Goal: Information Seeking & Learning: Learn about a topic

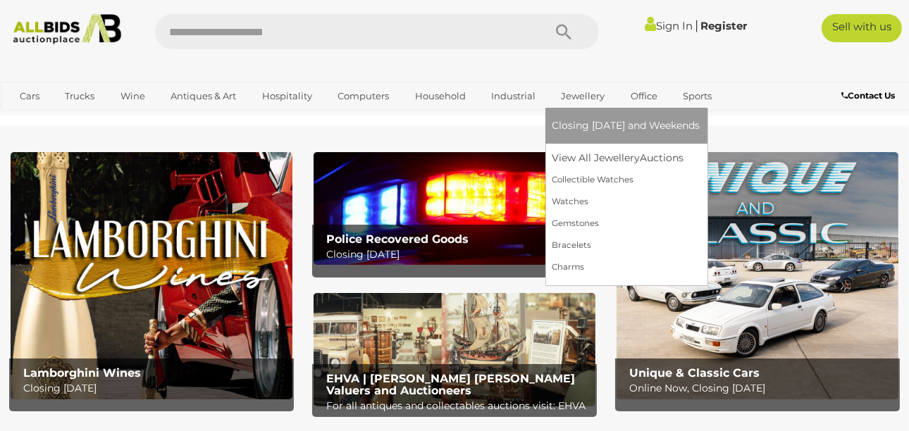
click at [572, 90] on link "Jewellery" at bounding box center [584, 96] width 62 height 23
click at [576, 96] on link "Jewellery" at bounding box center [584, 96] width 62 height 23
click at [584, 158] on link "View All Jewellery Auctions" at bounding box center [627, 158] width 148 height 22
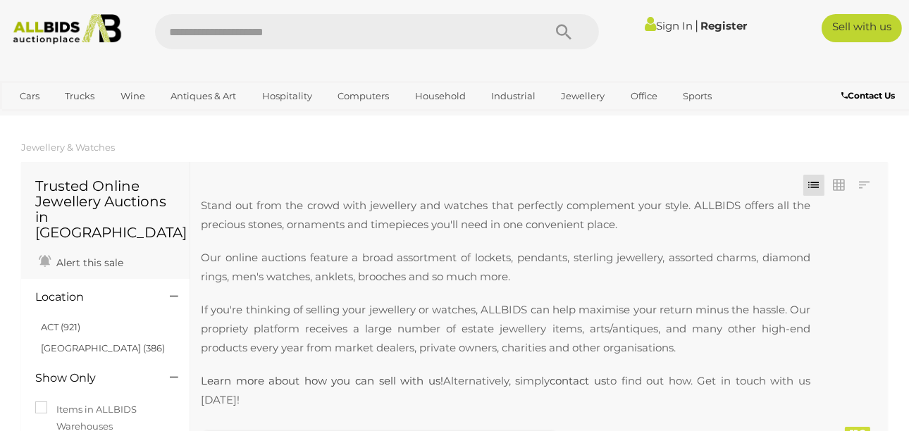
click at [234, 30] on input "text" at bounding box center [342, 31] width 374 height 35
type input "***"
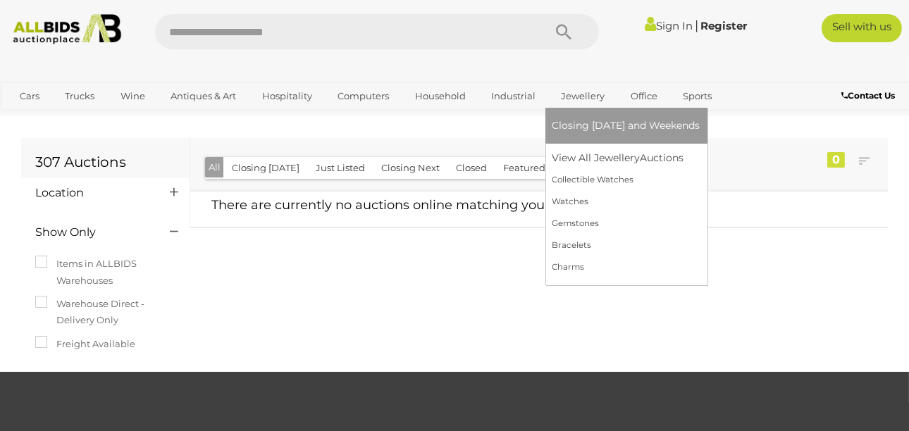
click at [570, 90] on link "Jewellery" at bounding box center [584, 96] width 62 height 23
click at [577, 152] on link "View All Jewellery Auctions" at bounding box center [627, 158] width 148 height 22
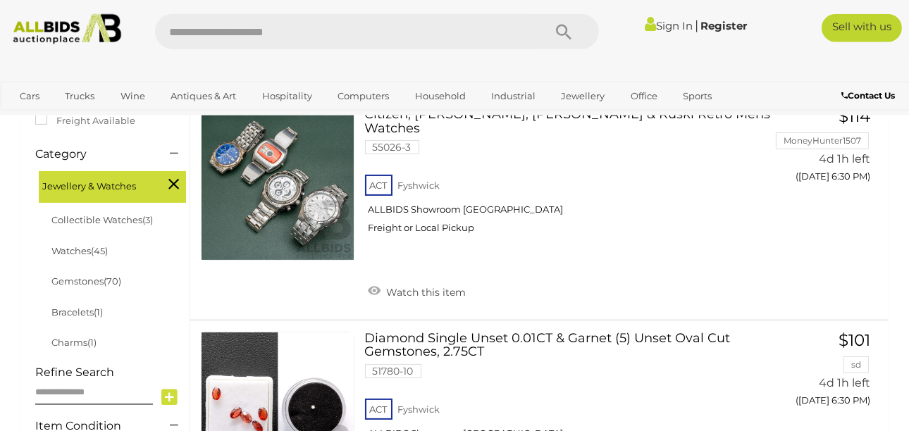
scroll to position [367, 0]
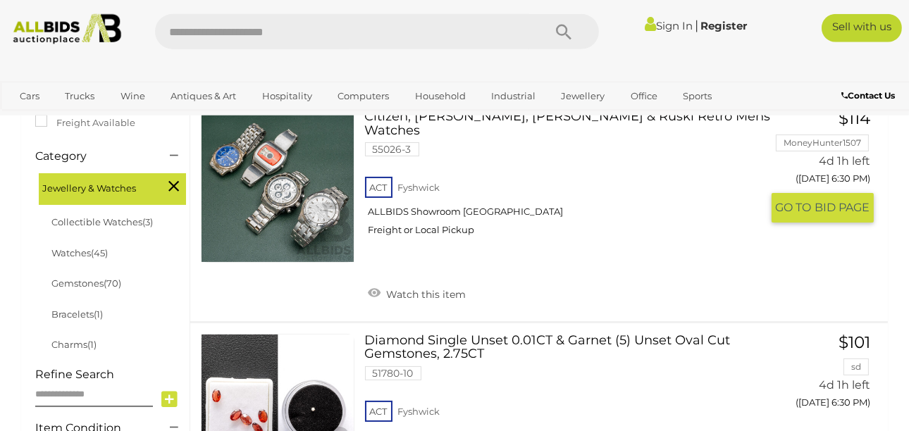
click at [305, 188] on link at bounding box center [278, 187] width 154 height 154
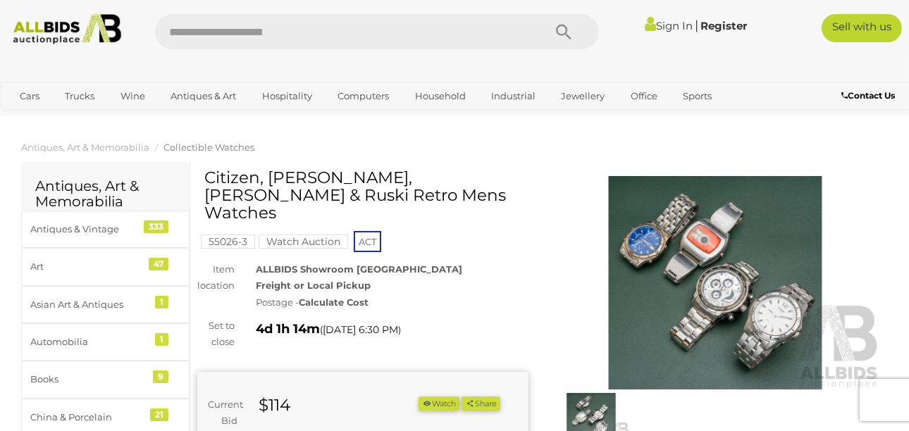
click at [733, 260] on img at bounding box center [715, 283] width 331 height 214
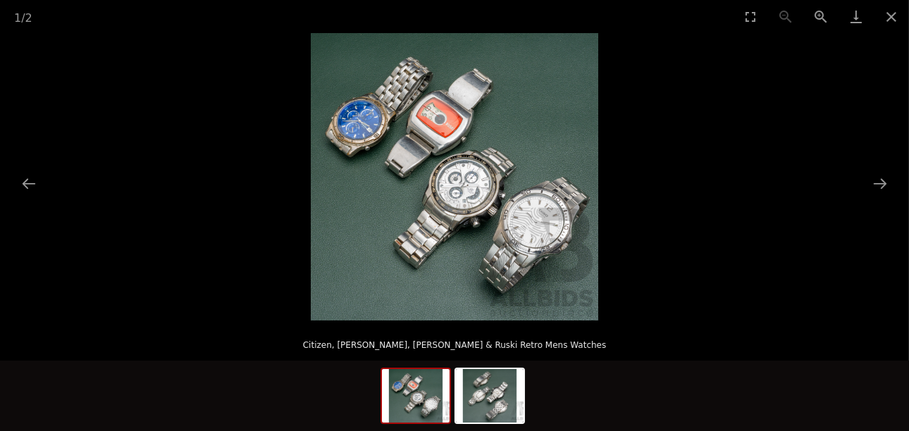
click at [434, 185] on img at bounding box center [455, 177] width 288 height 288
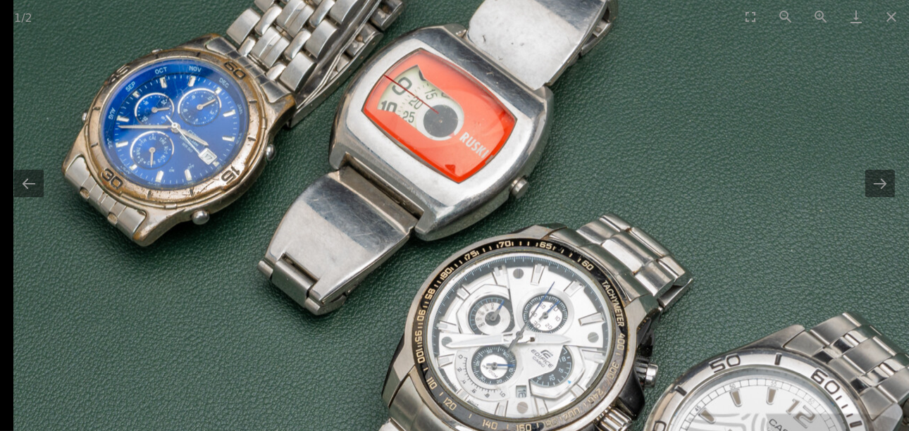
drag, startPoint x: 603, startPoint y: 266, endPoint x: 683, endPoint y: 377, distance: 136.8
click at [683, 377] on img at bounding box center [489, 312] width 952 height 952
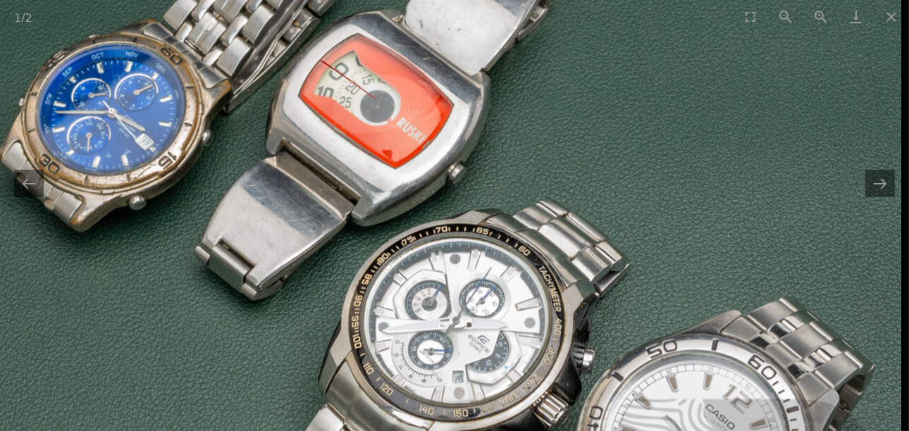
drag, startPoint x: 378, startPoint y: 218, endPoint x: 285, endPoint y: 192, distance: 95.8
click at [285, 192] on img at bounding box center [426, 298] width 952 height 952
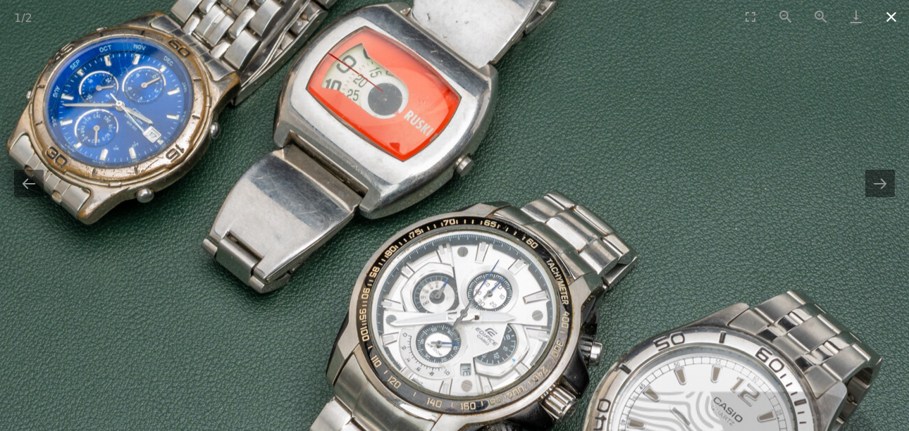
click at [895, 23] on button "Close gallery" at bounding box center [891, 16] width 35 height 33
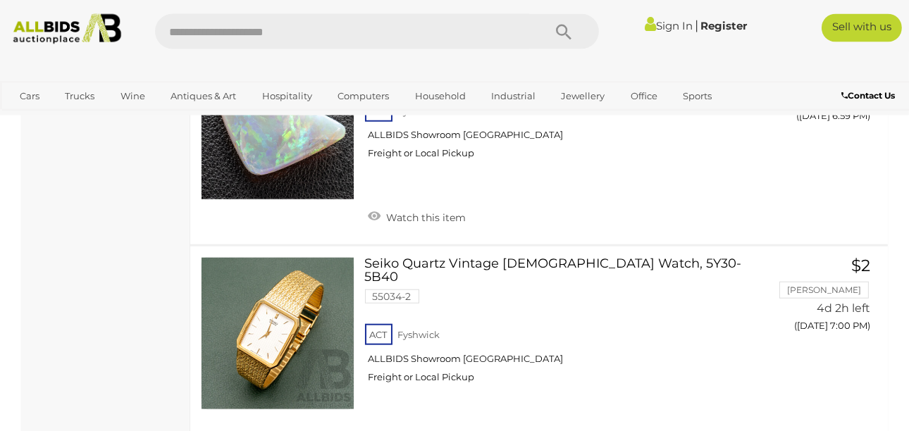
scroll to position [8725, 0]
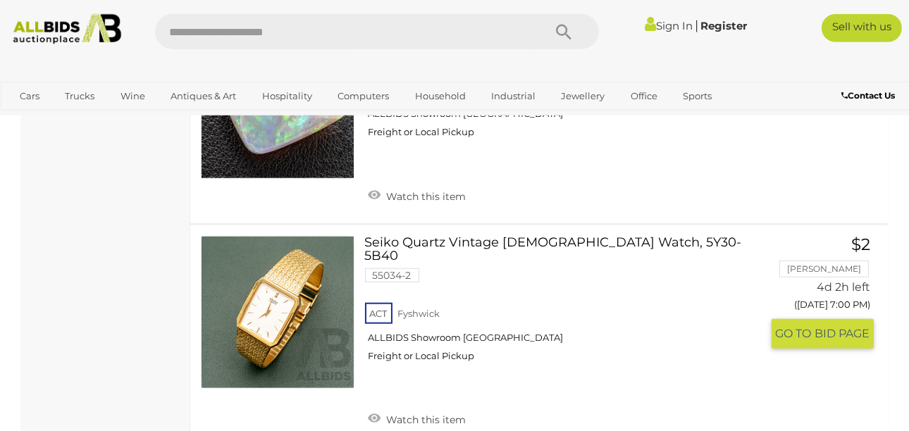
click at [257, 264] on link at bounding box center [278, 313] width 154 height 154
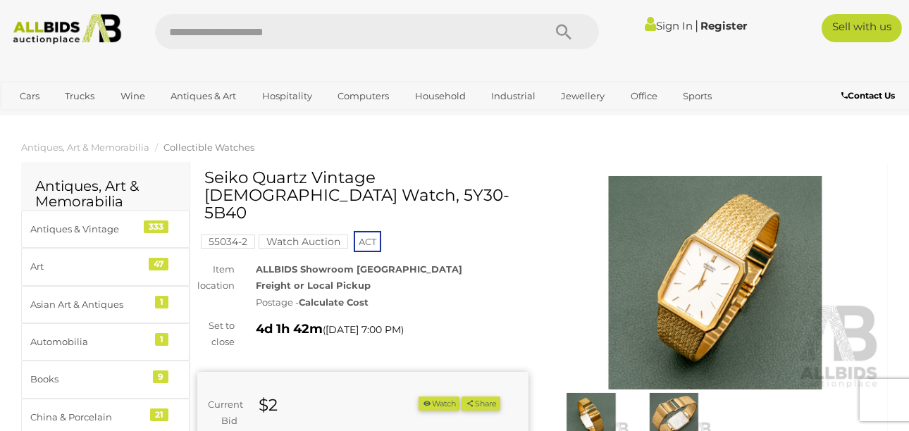
click at [701, 276] on img at bounding box center [715, 283] width 331 height 214
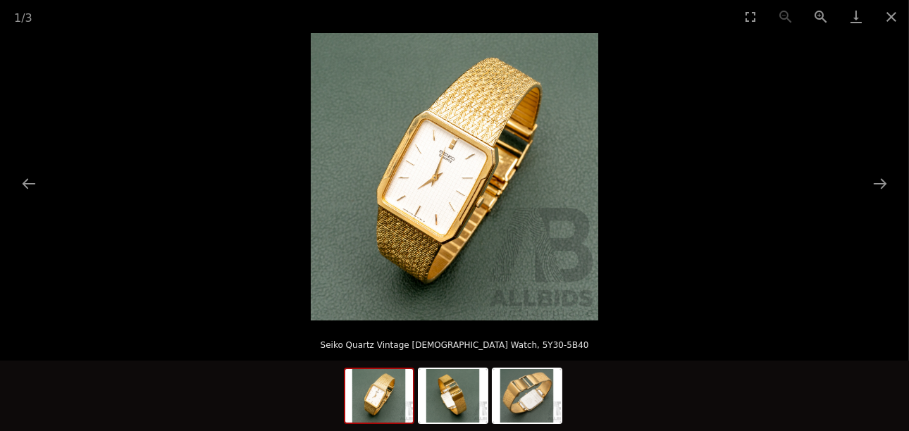
click at [448, 201] on img at bounding box center [455, 177] width 288 height 288
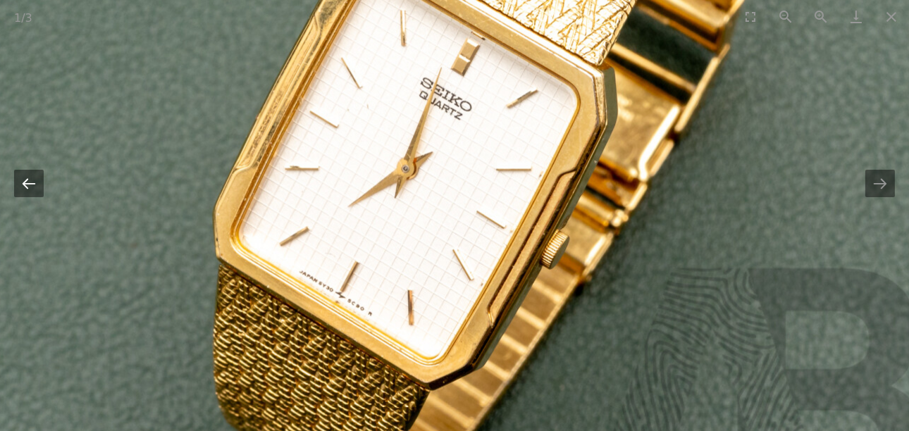
click at [40, 187] on button "Previous slide" at bounding box center [29, 183] width 30 height 27
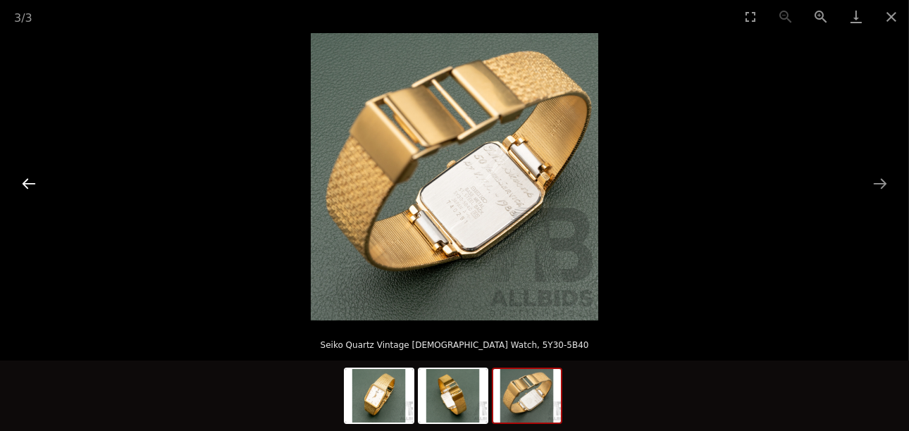
click at [36, 183] on button "Previous slide" at bounding box center [29, 183] width 30 height 27
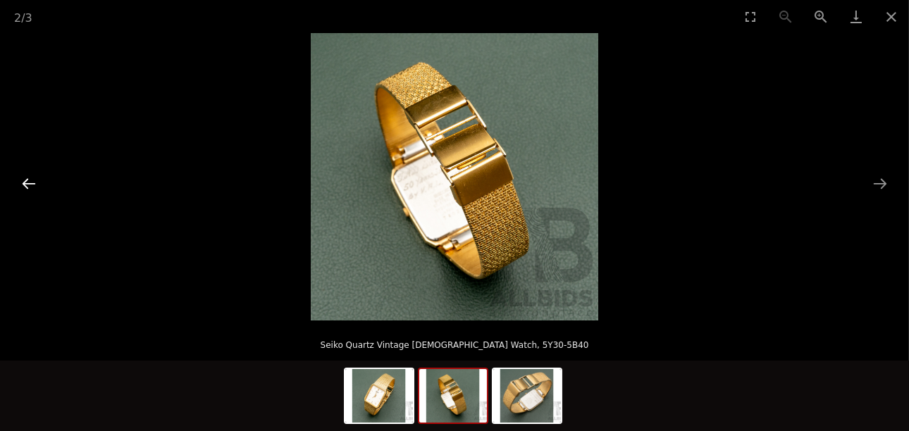
click at [36, 183] on button "Previous slide" at bounding box center [29, 183] width 30 height 27
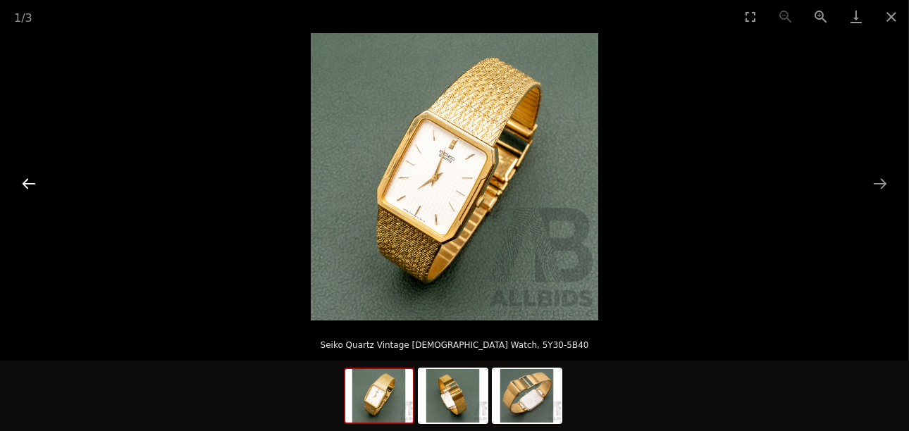
click at [36, 183] on button "Previous slide" at bounding box center [29, 183] width 30 height 27
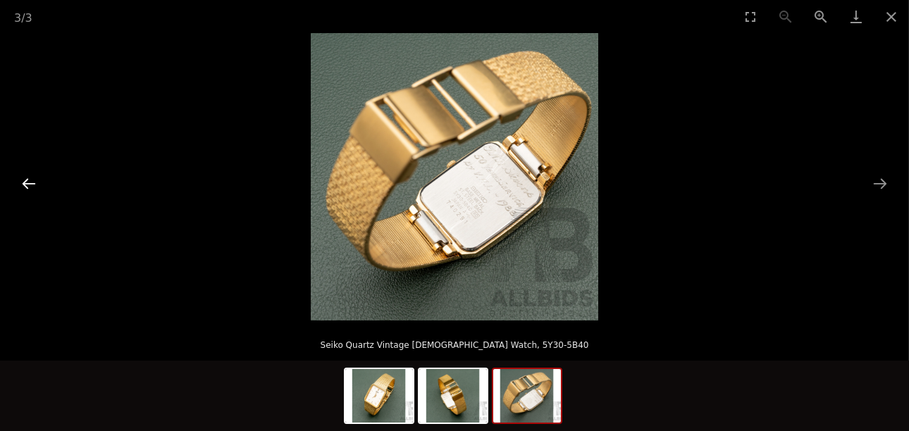
click at [36, 183] on button "Previous slide" at bounding box center [29, 183] width 30 height 27
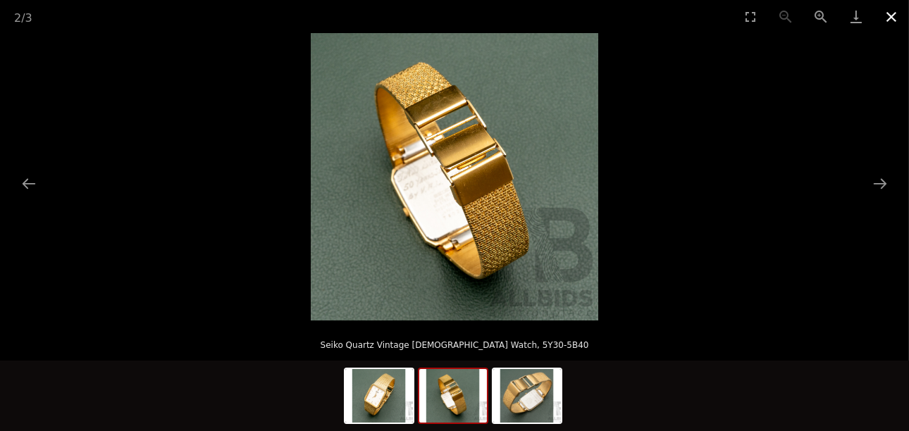
click at [896, 20] on button "Close gallery" at bounding box center [891, 16] width 35 height 33
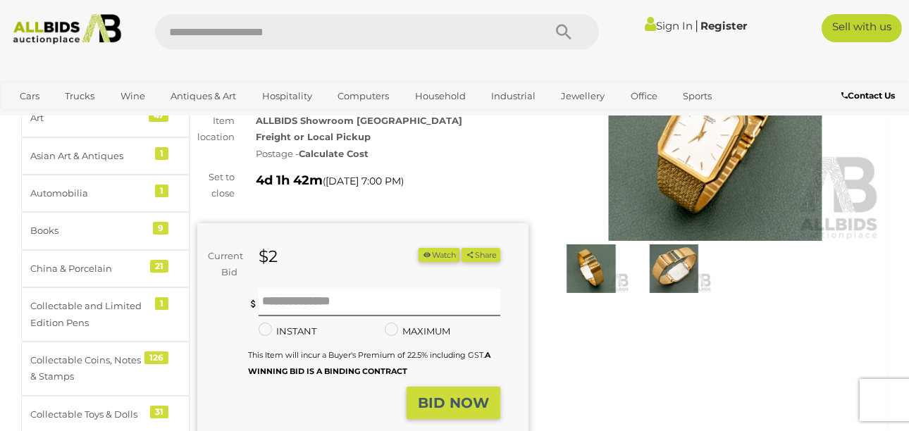
scroll to position [70, 0]
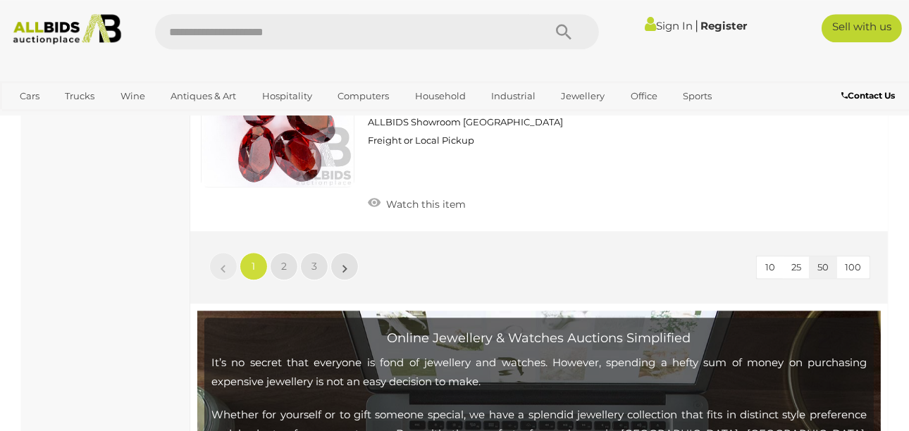
scroll to position [11035, 0]
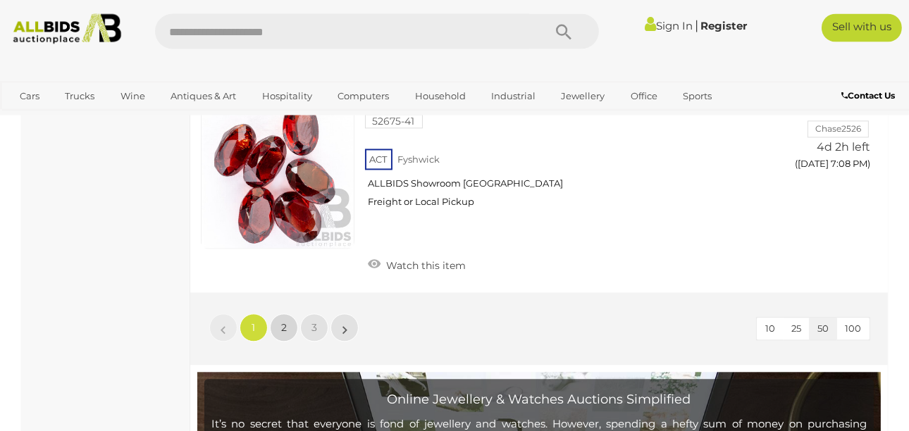
click at [290, 314] on link "2" at bounding box center [284, 328] width 28 height 28
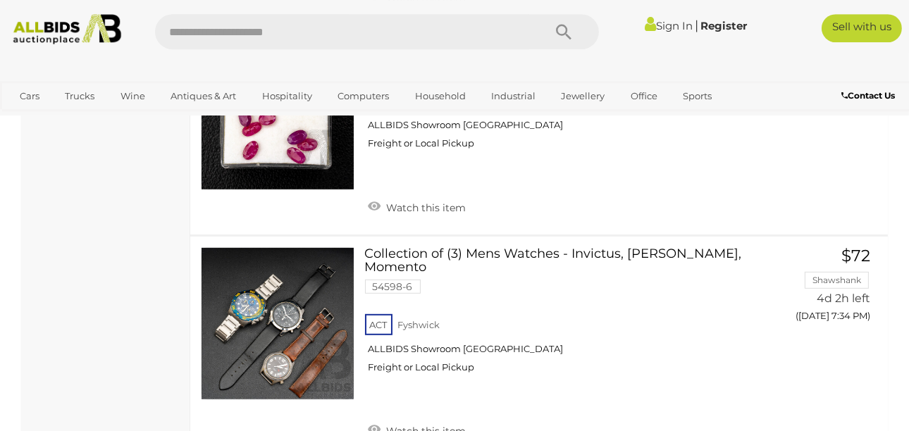
scroll to position [7879, 0]
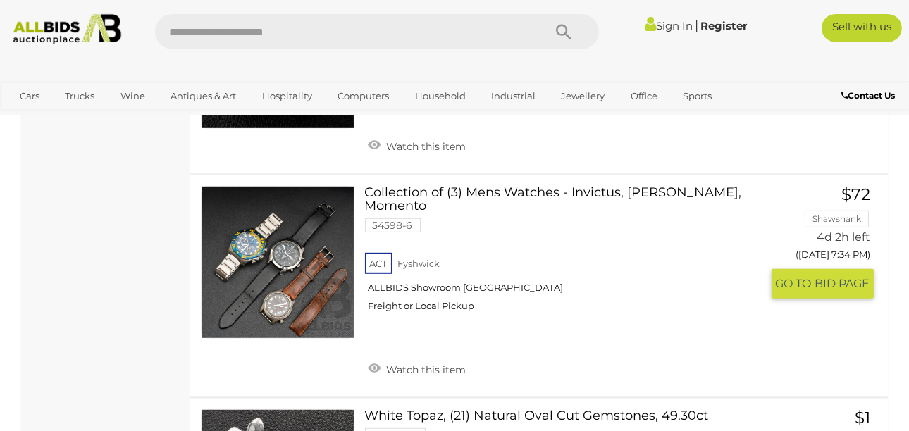
click at [270, 206] on link at bounding box center [278, 263] width 154 height 154
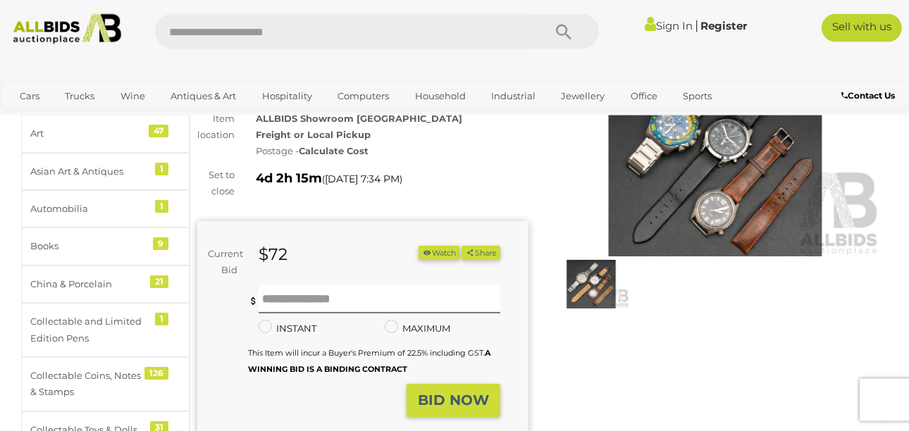
scroll to position [14, 0]
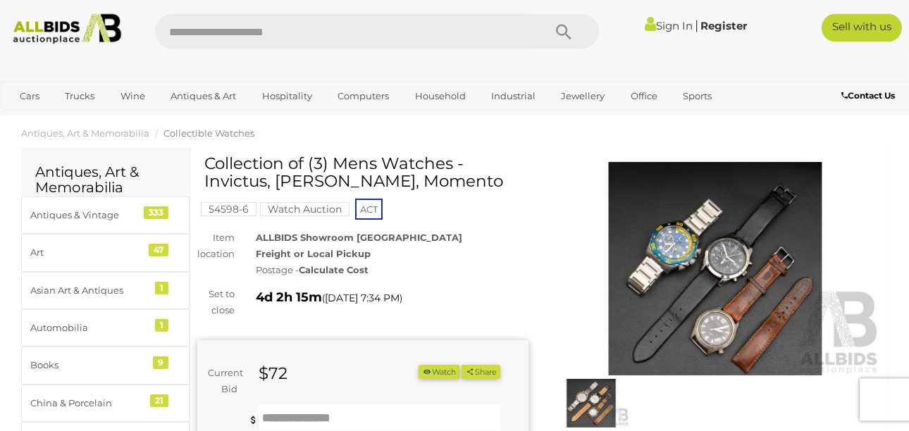
click at [762, 204] on img at bounding box center [715, 269] width 331 height 214
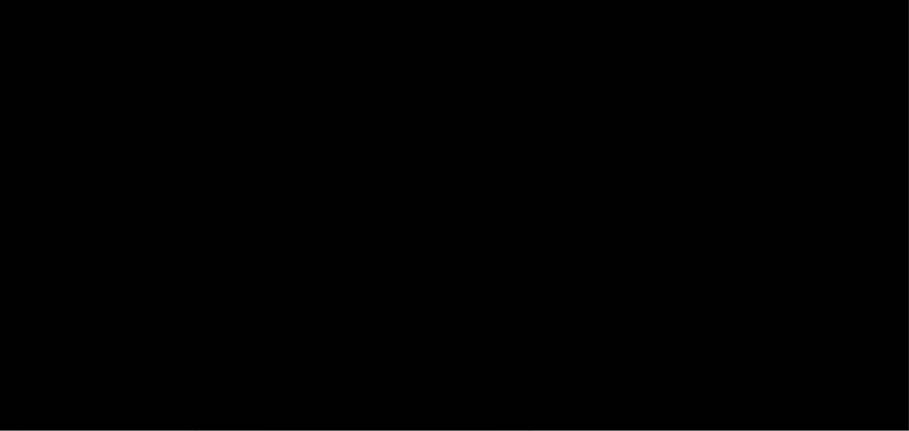
click at [762, 204] on div at bounding box center [454, 177] width 909 height 288
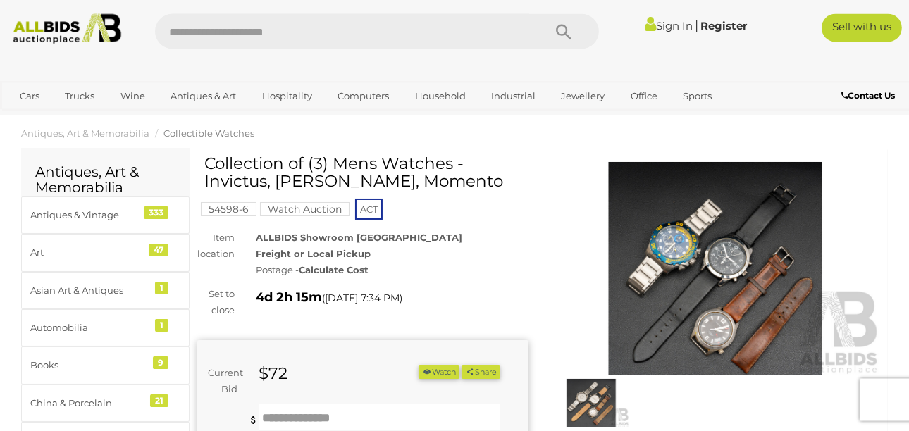
click at [762, 204] on img at bounding box center [715, 269] width 331 height 214
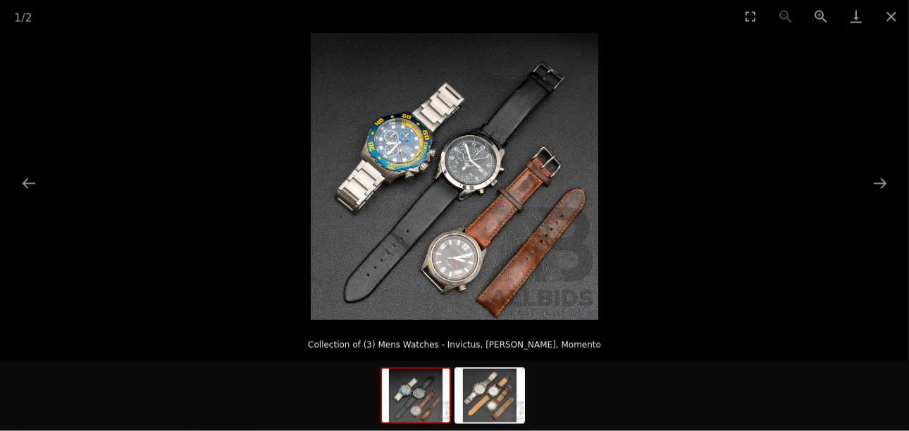
click at [429, 214] on img at bounding box center [455, 177] width 288 height 288
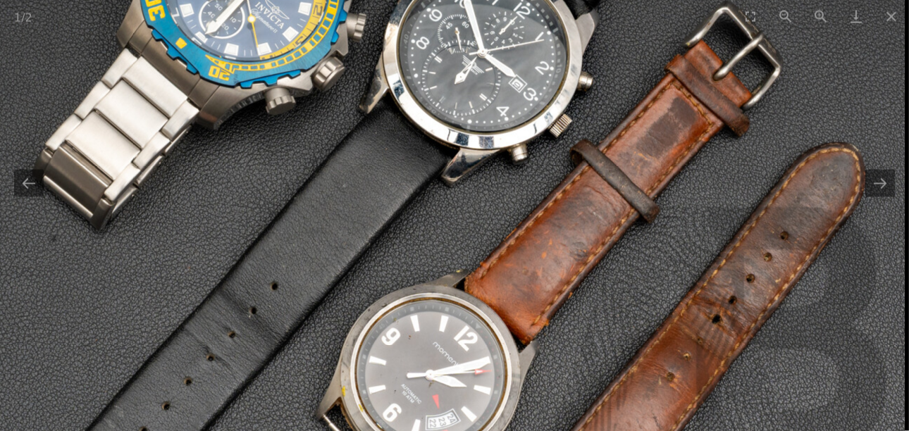
drag, startPoint x: 428, startPoint y: 156, endPoint x: 363, endPoint y: 120, distance: 74.1
click at [363, 120] on img at bounding box center [429, 105] width 952 height 952
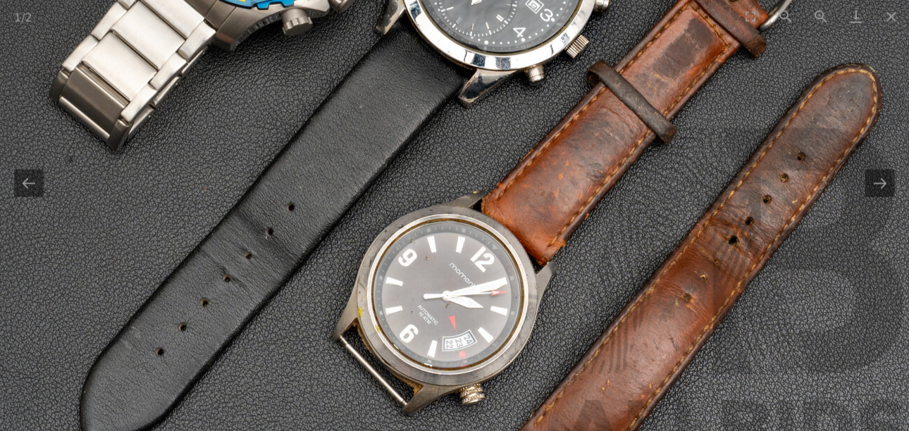
drag, startPoint x: 412, startPoint y: 247, endPoint x: 419, endPoint y: 188, distance: 60.3
click at [419, 188] on img at bounding box center [446, 26] width 952 height 952
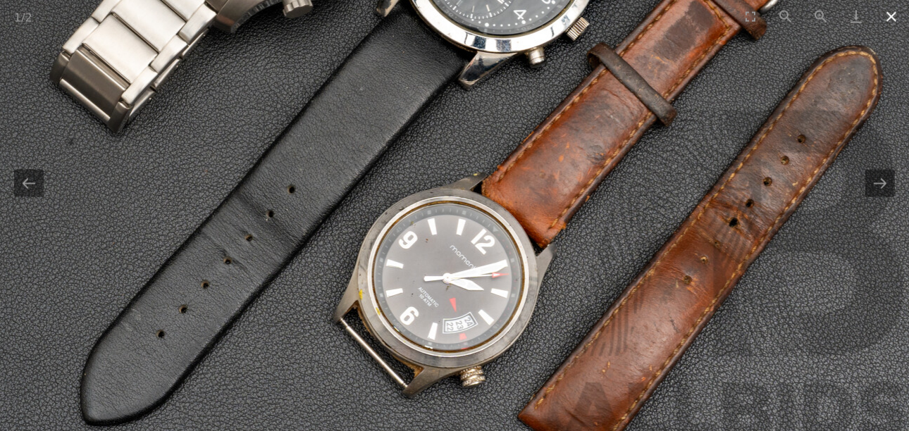
click at [893, 15] on button "Close gallery" at bounding box center [891, 16] width 35 height 33
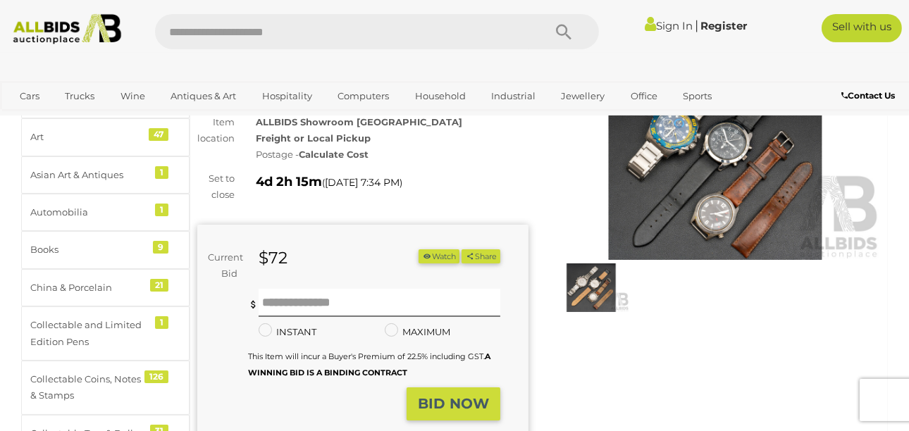
scroll to position [85, 0]
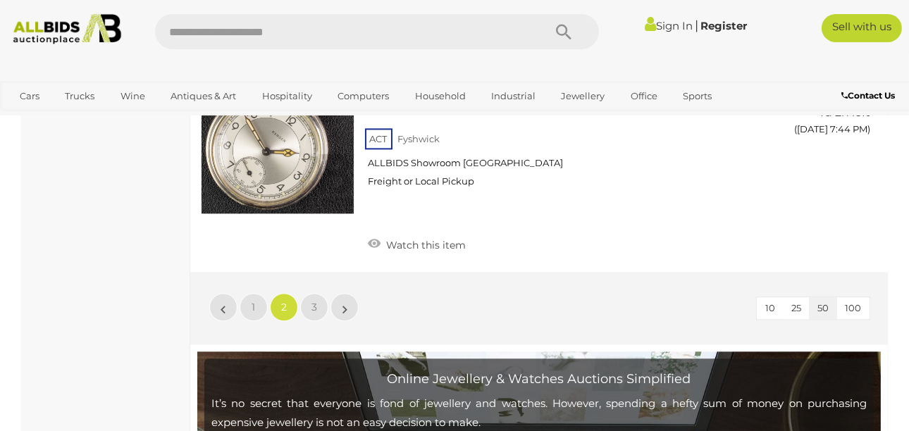
scroll to position [11035, 0]
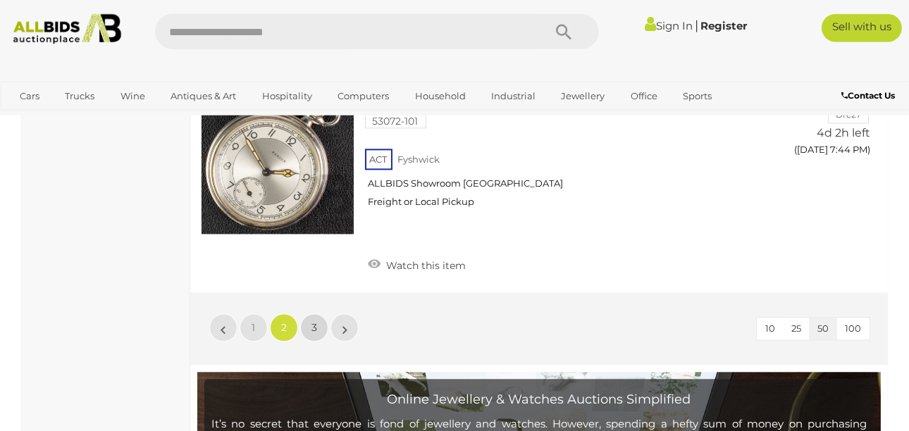
click at [309, 314] on link "3" at bounding box center [314, 328] width 28 height 28
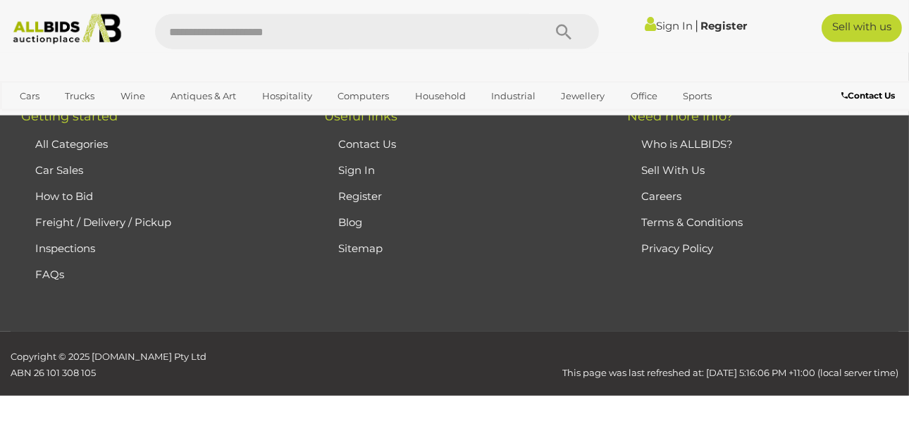
scroll to position [324, 0]
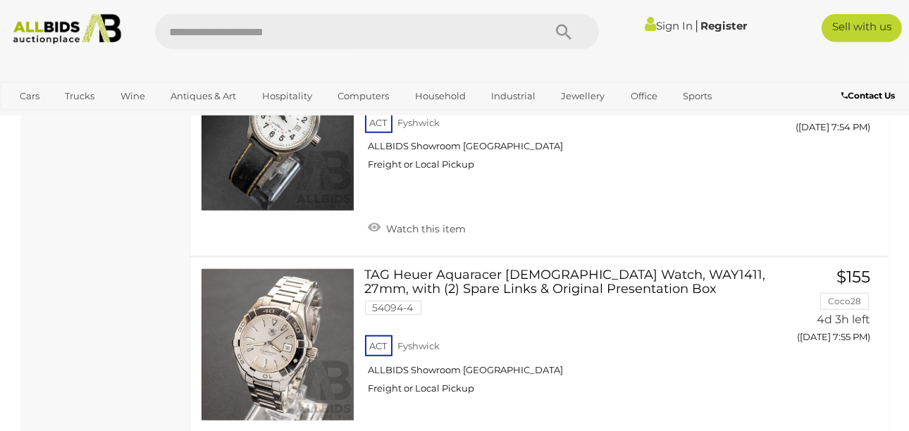
scroll to position [1323, 0]
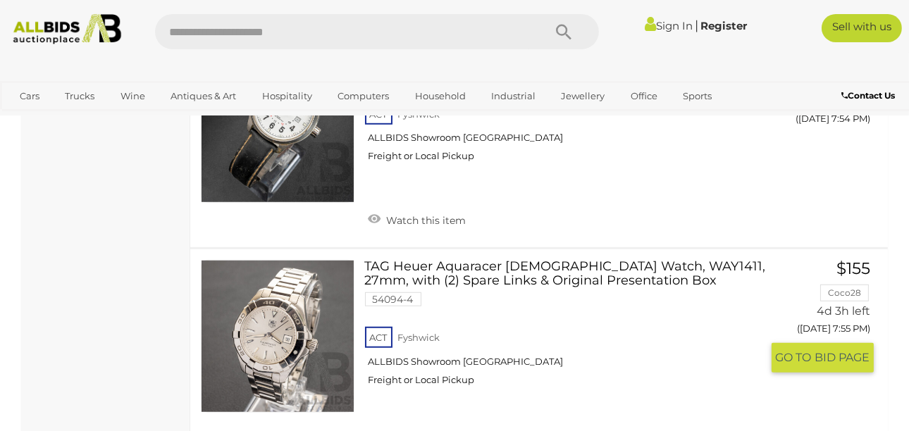
click at [265, 319] on link at bounding box center [278, 337] width 154 height 154
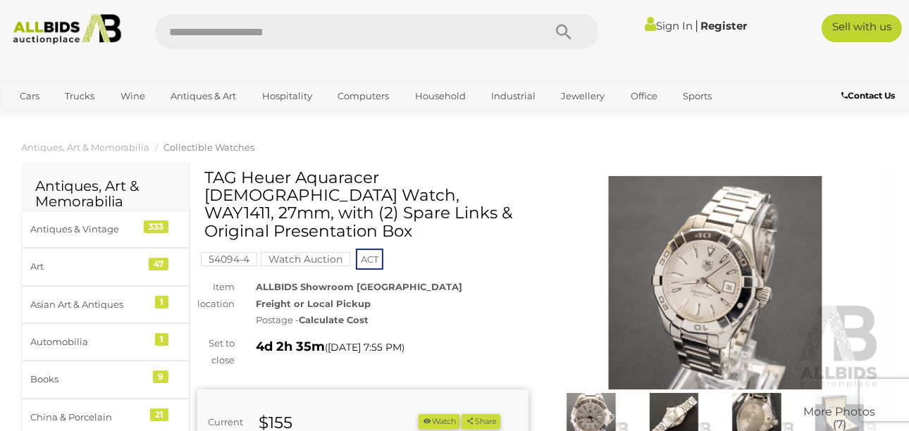
click at [746, 288] on img at bounding box center [715, 283] width 331 height 214
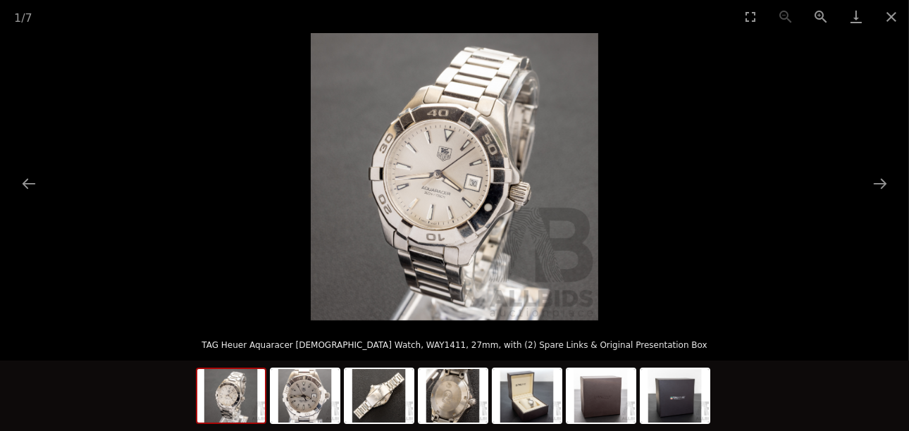
click at [496, 188] on img at bounding box center [455, 177] width 288 height 288
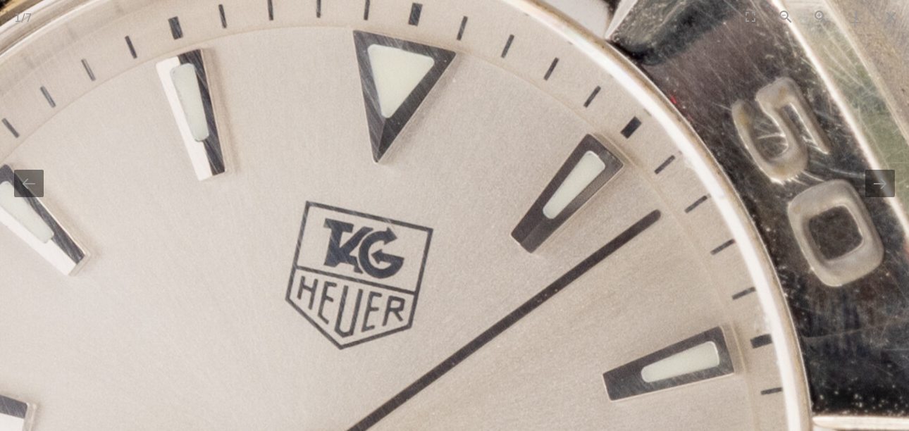
drag, startPoint x: 275, startPoint y: 201, endPoint x: 640, endPoint y: 452, distance: 443.1
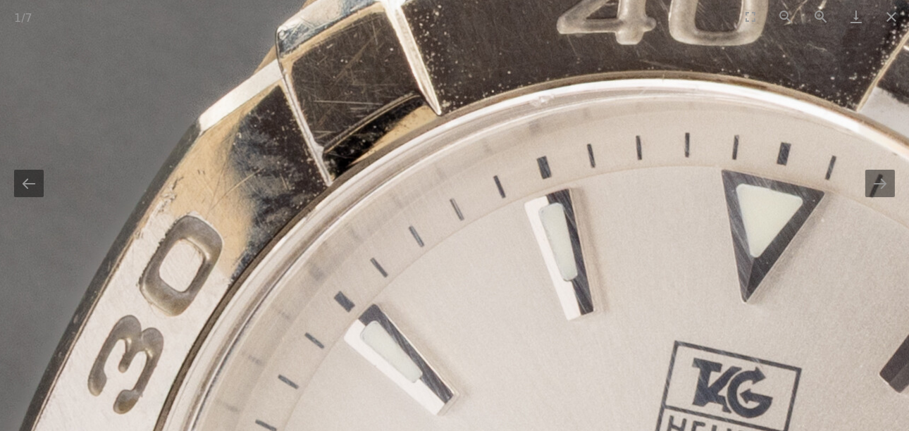
drag, startPoint x: 479, startPoint y: 181, endPoint x: 711, endPoint y: 257, distance: 244.5
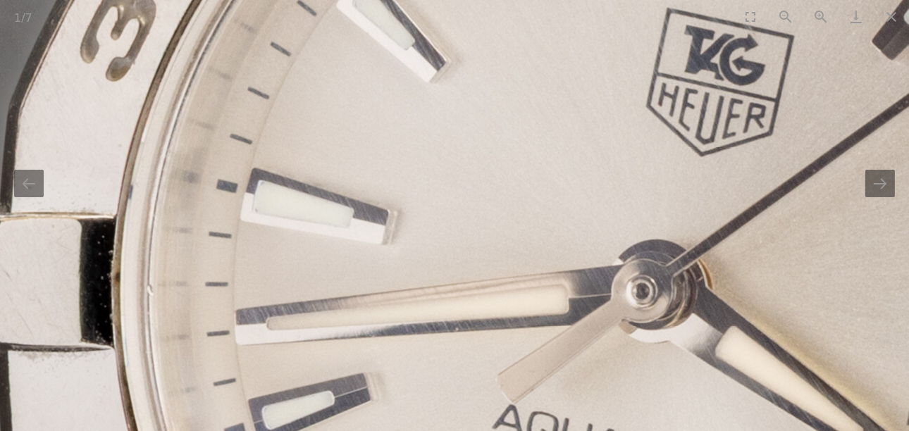
drag, startPoint x: 550, startPoint y: 344, endPoint x: 505, endPoint y: 7, distance: 339.9
click at [505, 7] on div "1 / 7 TAG Heuer Aquaracer Ladies Watch, WAY1411, 27mm, with (2) Spare Links & O…" at bounding box center [454, 215] width 909 height 431
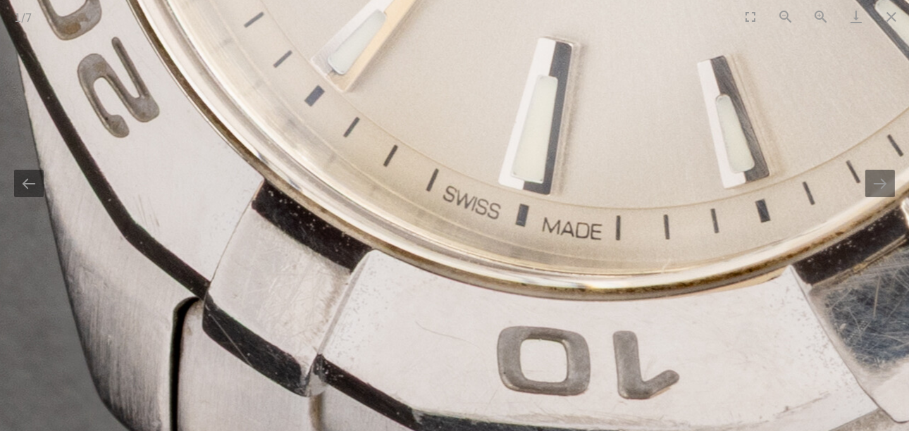
drag, startPoint x: 558, startPoint y: 312, endPoint x: 517, endPoint y: -77, distance: 390.5
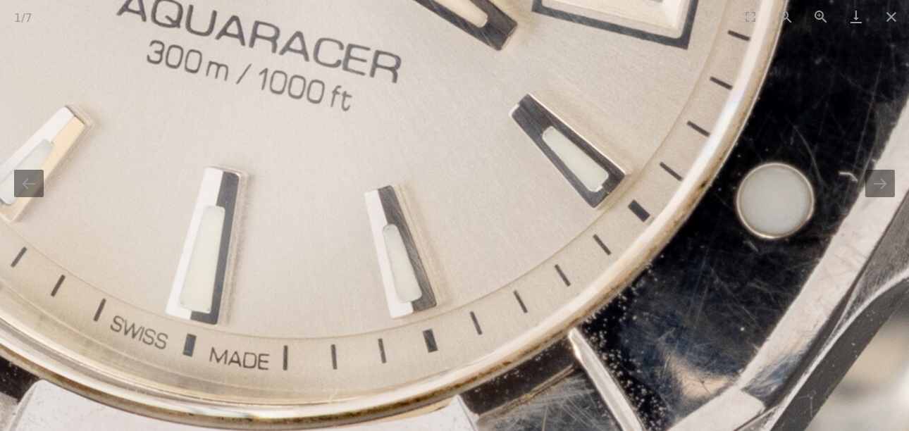
drag, startPoint x: 546, startPoint y: 190, endPoint x: 214, endPoint y: 399, distance: 392.5
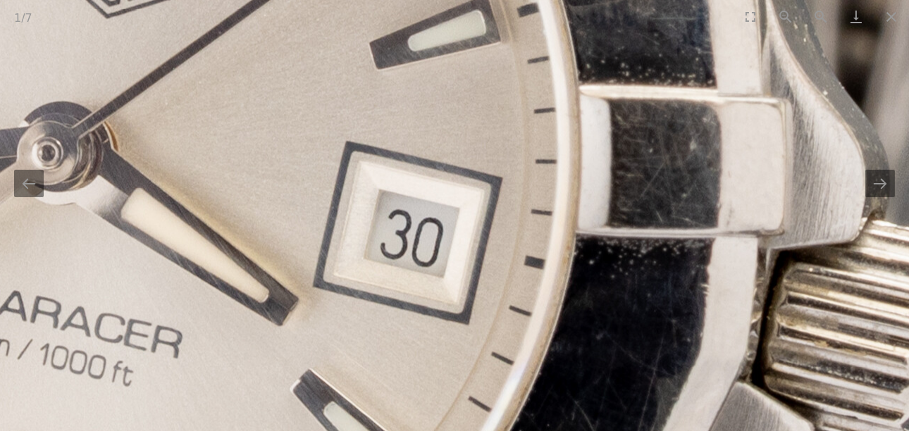
drag, startPoint x: 546, startPoint y: 124, endPoint x: 405, endPoint y: 369, distance: 282.3
click at [405, 369] on img at bounding box center [225, 173] width 2836 height 2836
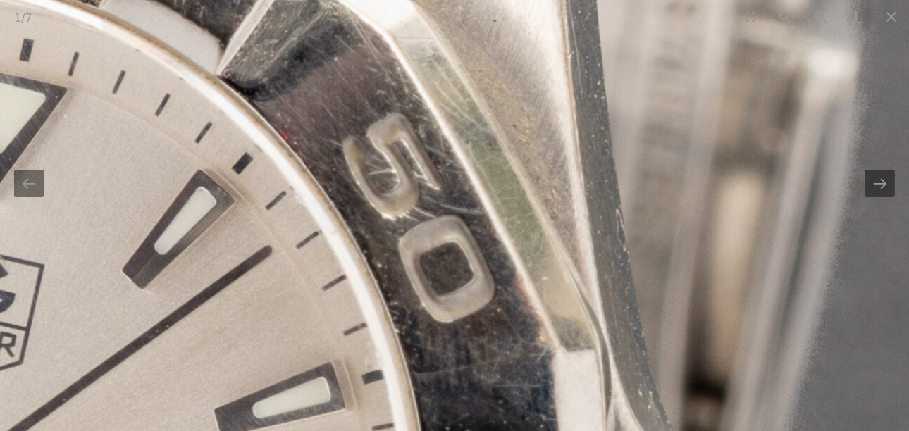
drag, startPoint x: 541, startPoint y: 123, endPoint x: 436, endPoint y: 337, distance: 237.7
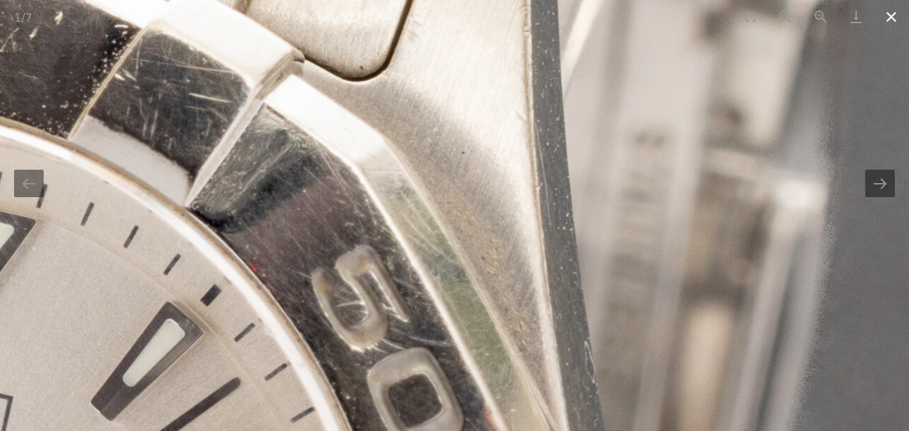
click at [895, 12] on button "Close gallery" at bounding box center [891, 16] width 35 height 33
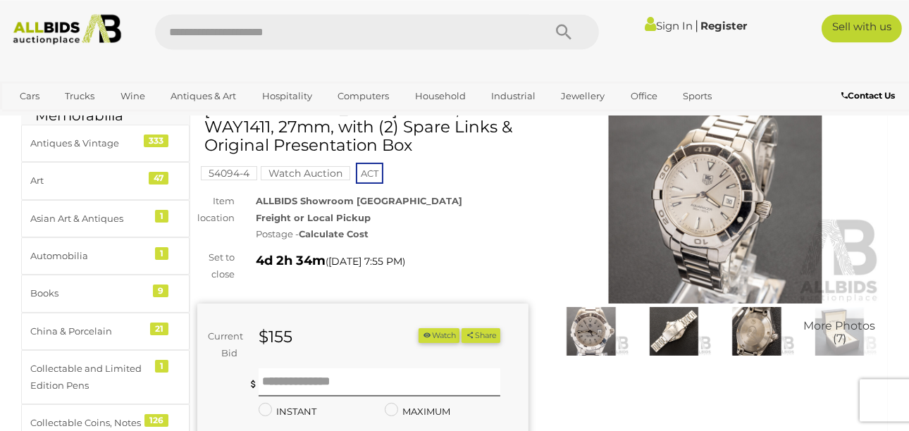
scroll to position [97, 0]
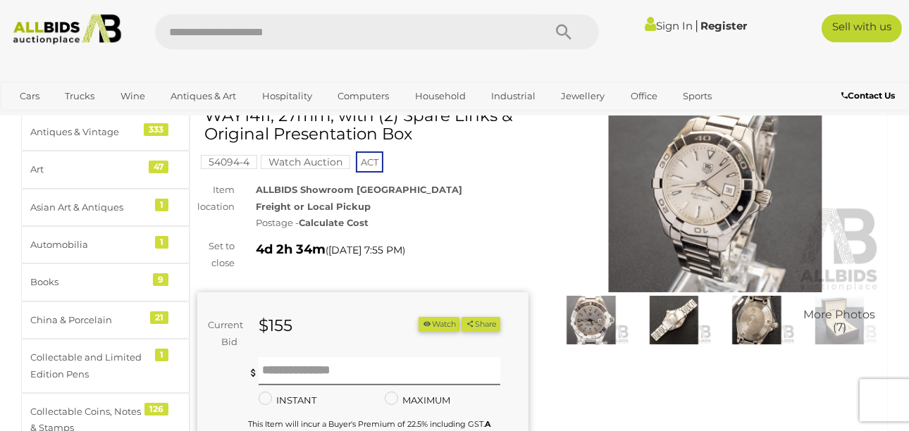
click at [602, 326] on img at bounding box center [591, 320] width 76 height 49
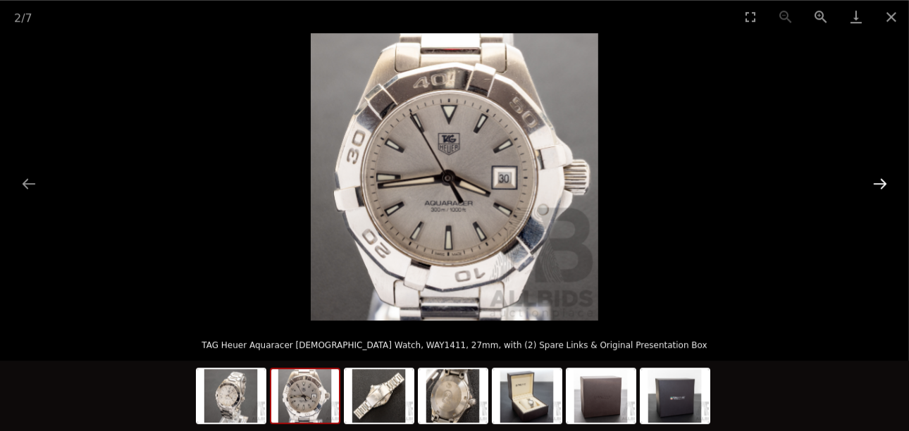
click at [885, 176] on button "Next slide" at bounding box center [881, 183] width 30 height 27
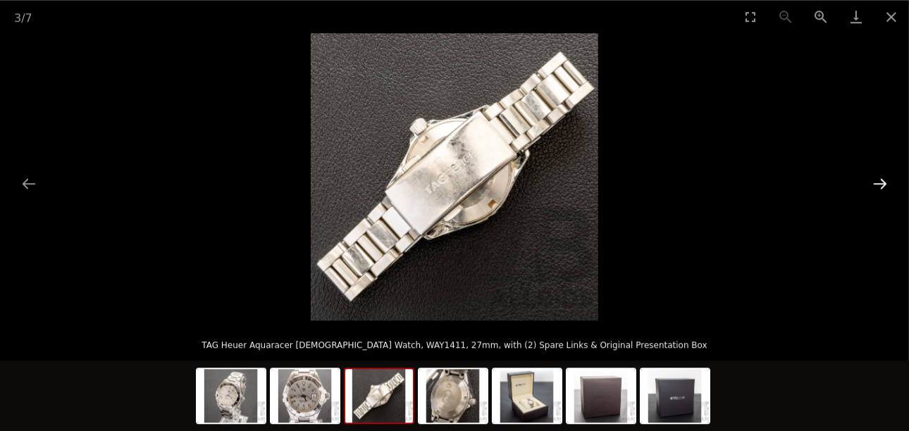
click at [885, 176] on button "Next slide" at bounding box center [881, 183] width 30 height 27
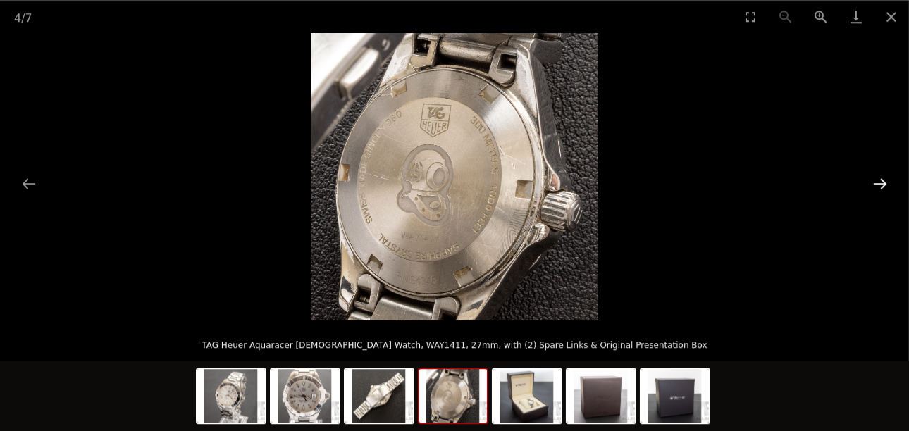
click at [885, 176] on button "Next slide" at bounding box center [881, 183] width 30 height 27
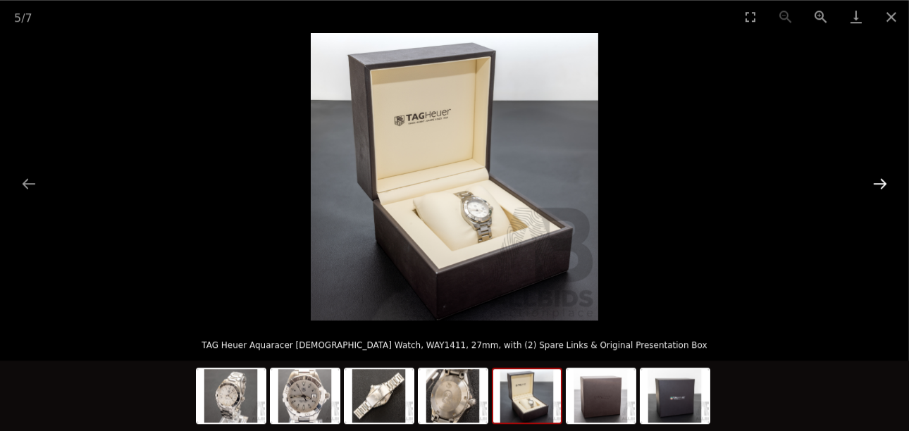
click at [885, 176] on button "Next slide" at bounding box center [881, 183] width 30 height 27
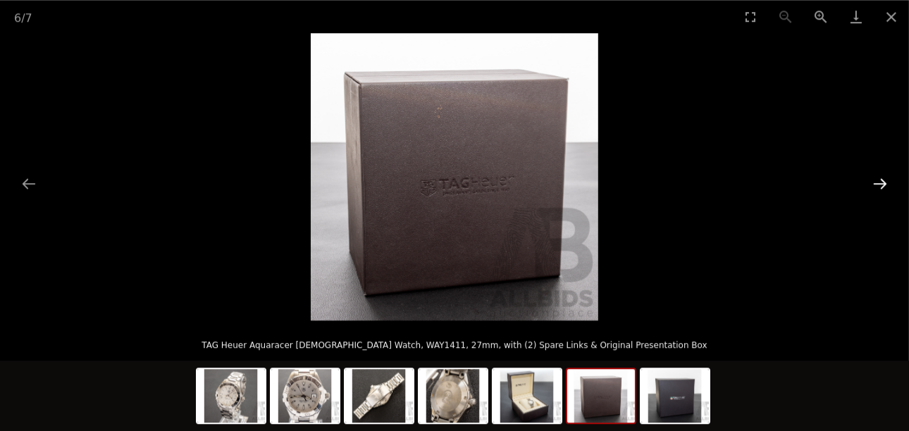
click at [885, 176] on button "Next slide" at bounding box center [881, 183] width 30 height 27
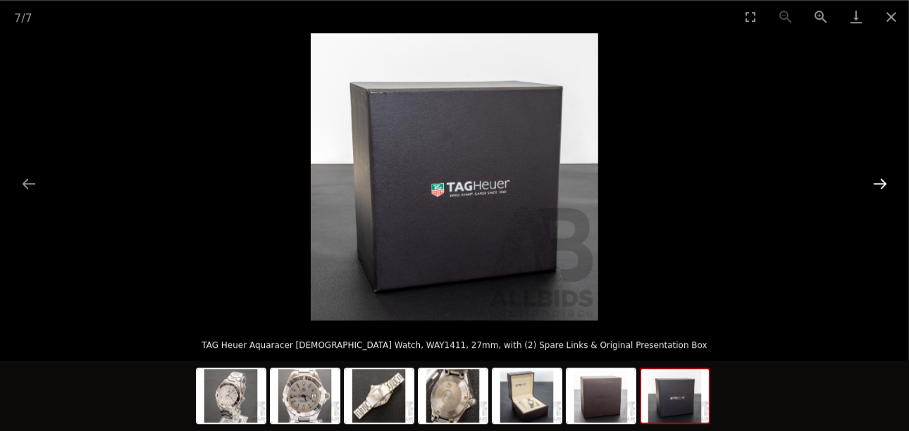
click at [885, 176] on button "Next slide" at bounding box center [881, 183] width 30 height 27
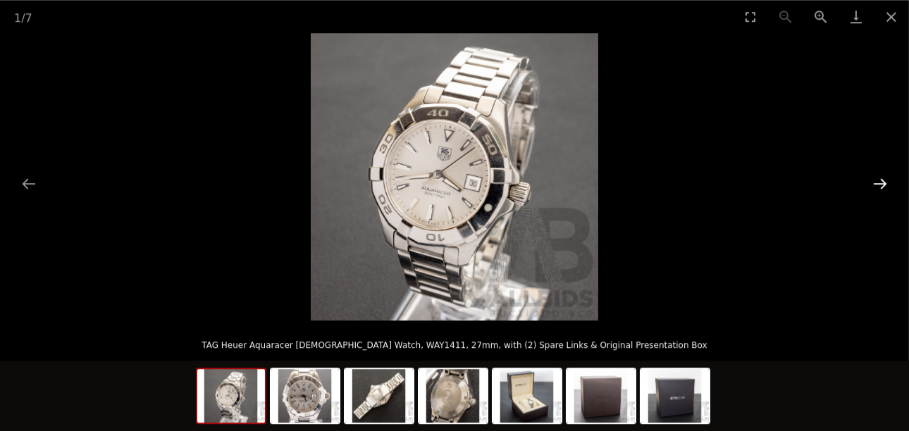
click at [885, 176] on button "Next slide" at bounding box center [881, 183] width 30 height 27
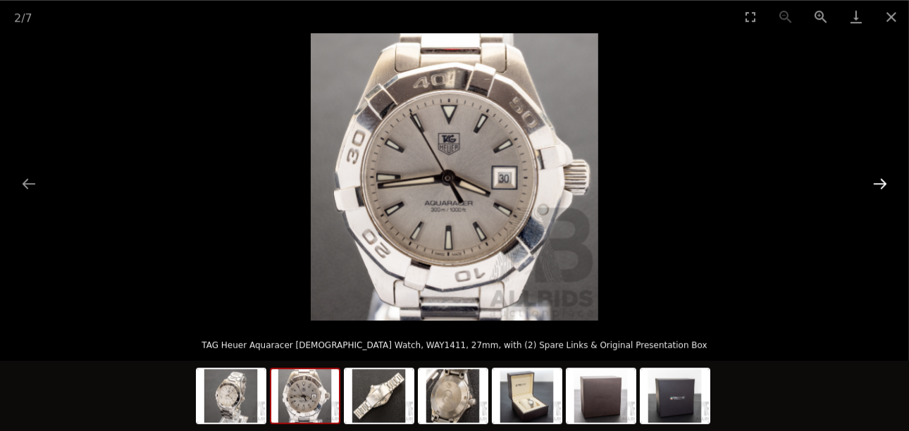
click at [885, 176] on button "Next slide" at bounding box center [881, 183] width 30 height 27
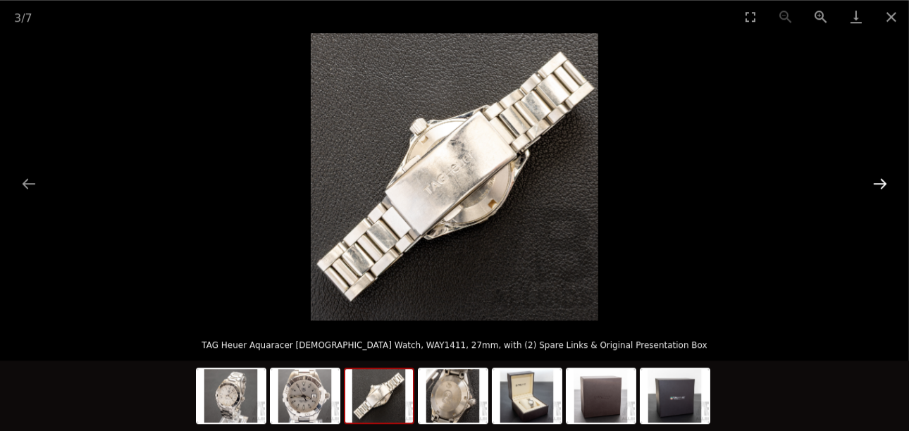
click at [885, 176] on button "Next slide" at bounding box center [881, 183] width 30 height 27
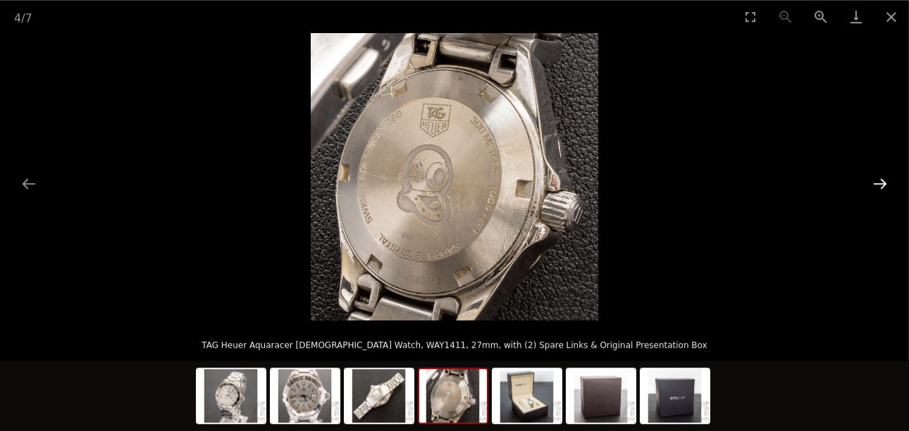
click at [885, 176] on button "Next slide" at bounding box center [881, 183] width 30 height 27
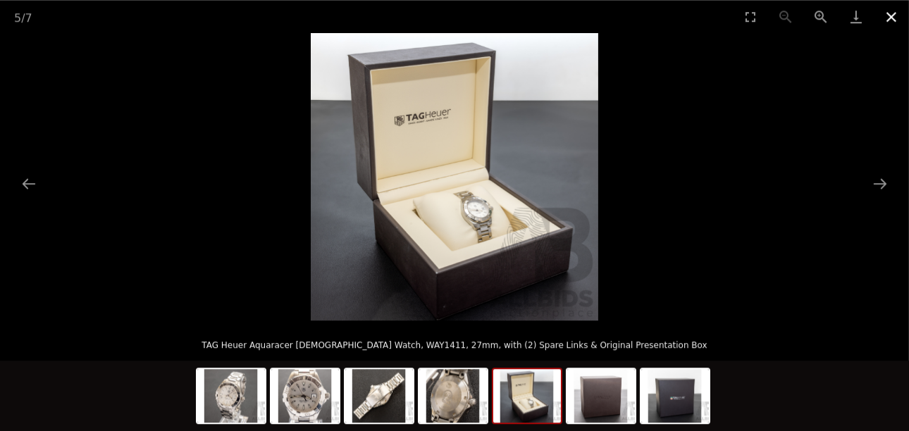
click at [895, 16] on button "Close gallery" at bounding box center [891, 16] width 35 height 33
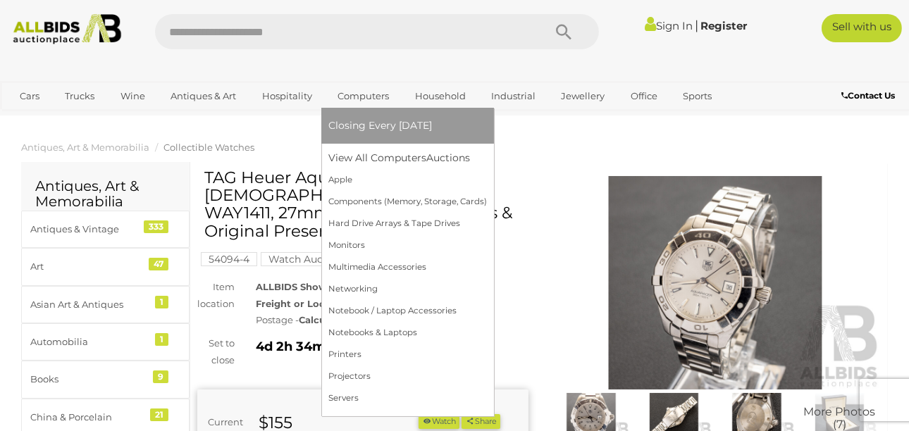
click at [370, 93] on link "Computers" at bounding box center [363, 96] width 70 height 23
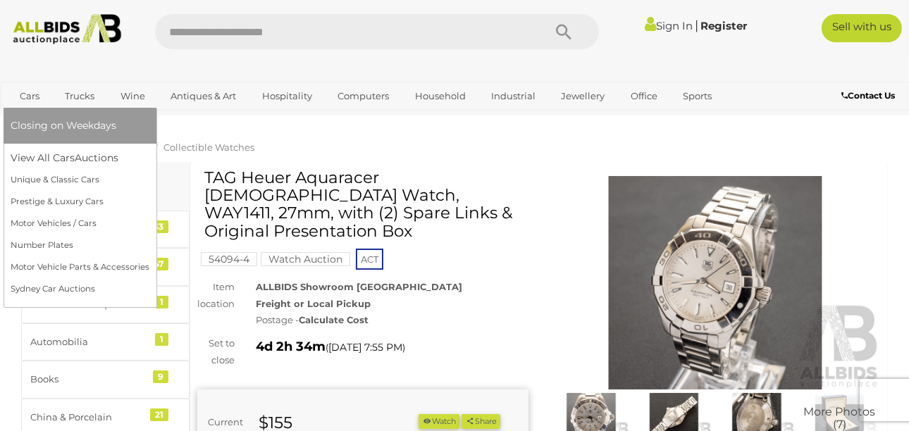
click at [35, 94] on link "Cars" at bounding box center [30, 96] width 38 height 23
click at [56, 153] on link "View All Cars Auctions" at bounding box center [80, 158] width 139 height 22
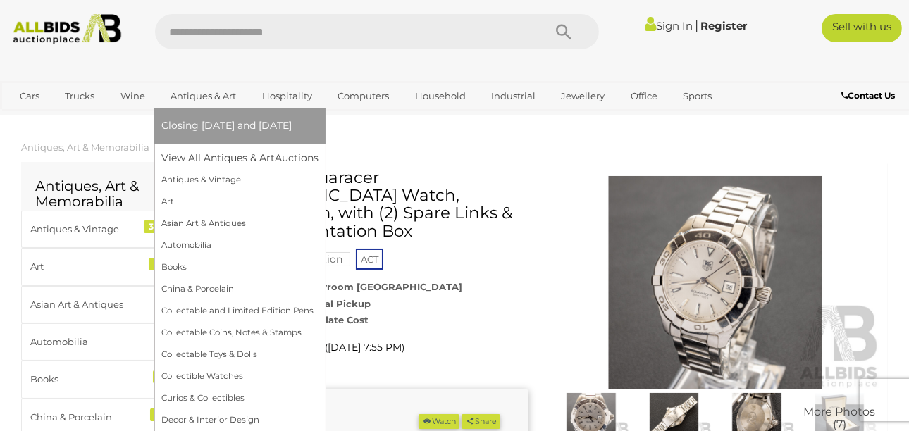
click at [194, 93] on link "Antiques & Art" at bounding box center [203, 96] width 84 height 23
click at [205, 158] on link "View All Antiques & Art Auctions" at bounding box center [244, 158] width 166 height 22
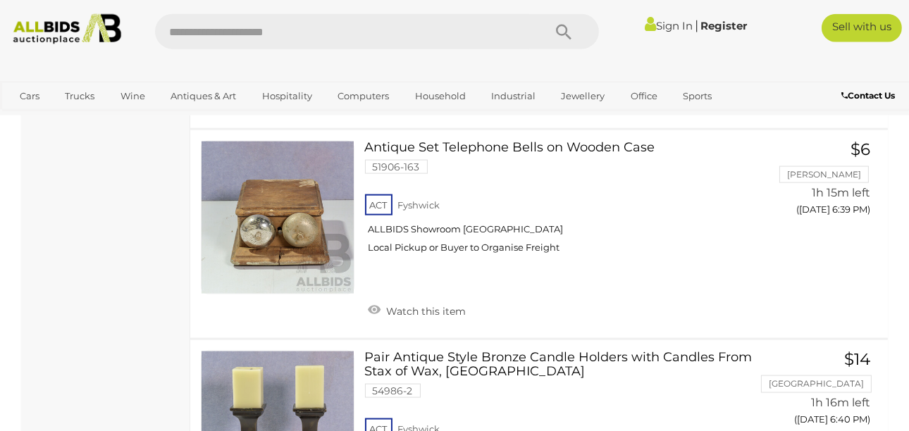
scroll to position [2473, 0]
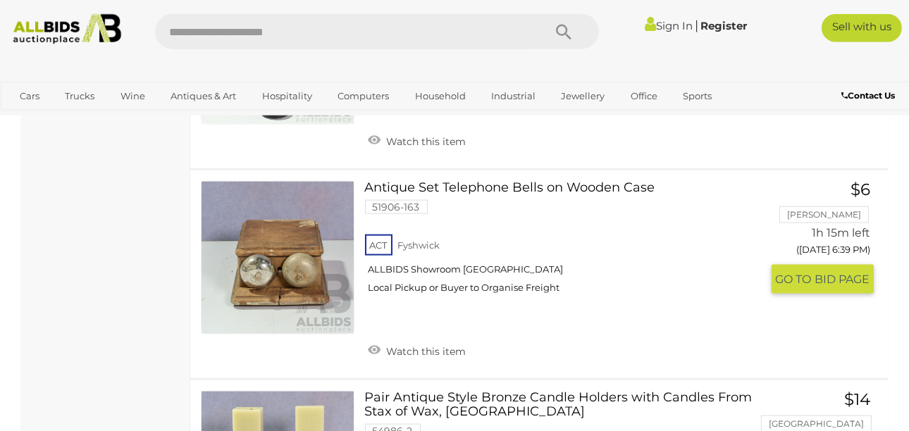
click at [290, 228] on link at bounding box center [278, 258] width 154 height 154
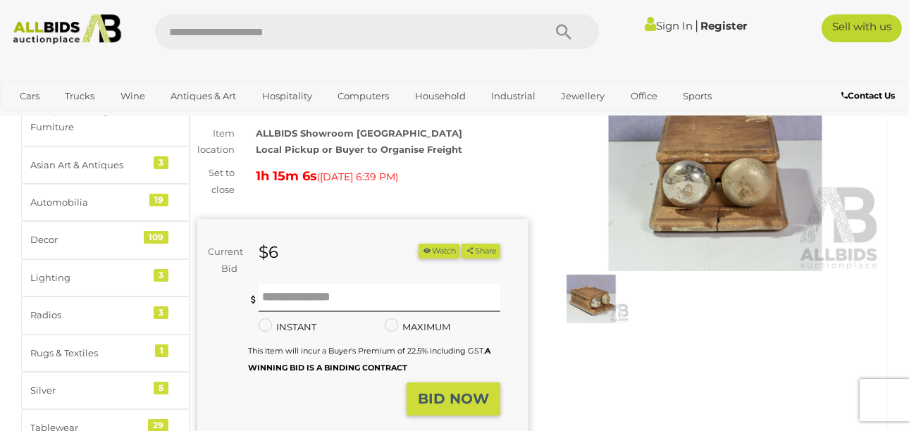
scroll to position [101, 0]
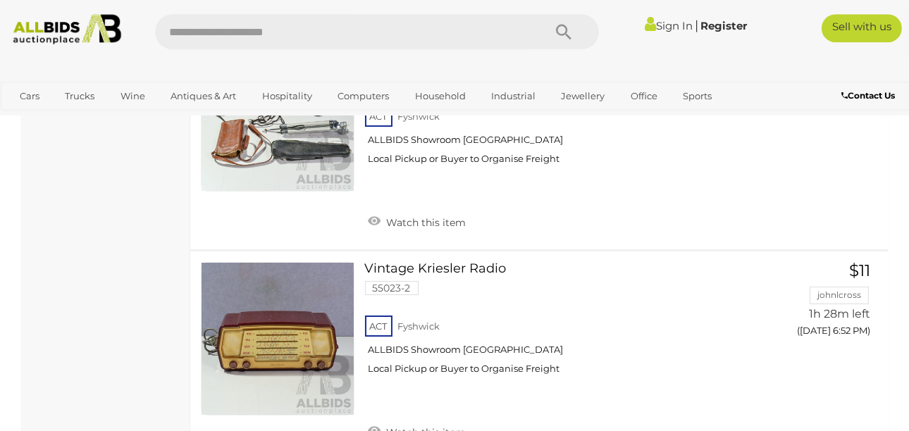
scroll to position [6718, 0]
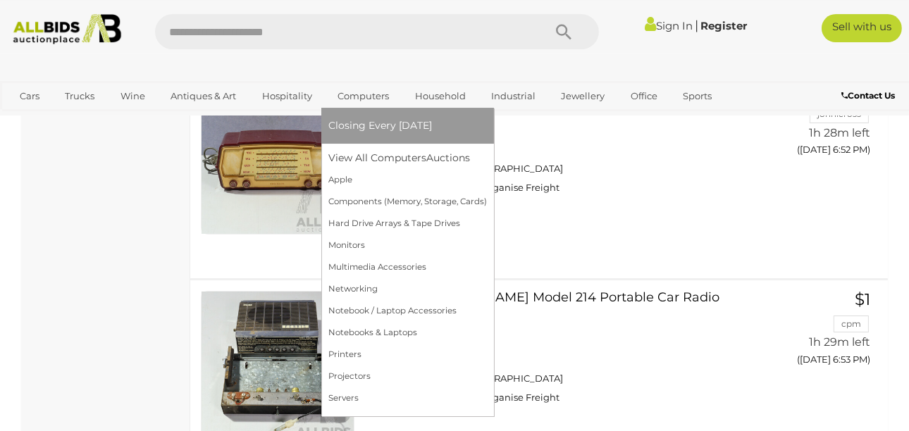
click at [377, 104] on link "Computers" at bounding box center [363, 96] width 70 height 23
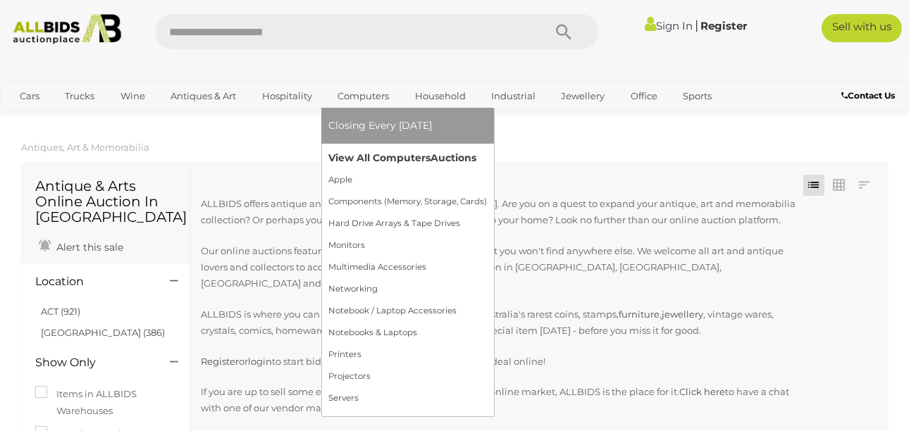
click at [369, 159] on link "View All Computers Auctions" at bounding box center [407, 158] width 159 height 22
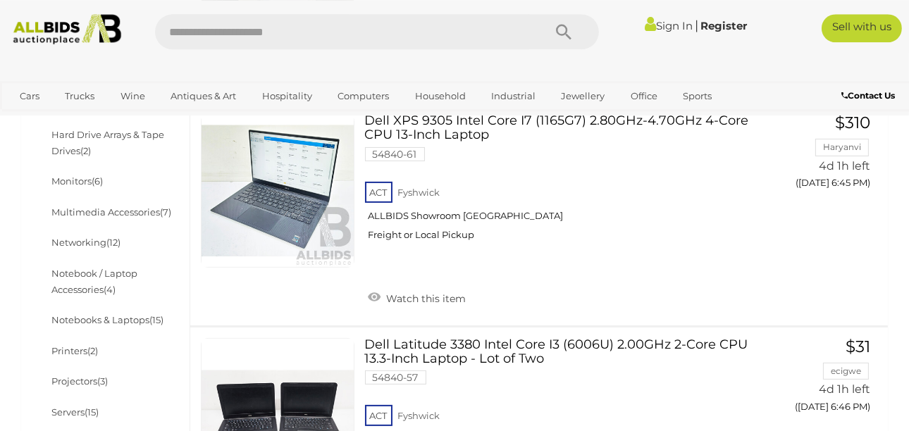
scroll to position [445, 0]
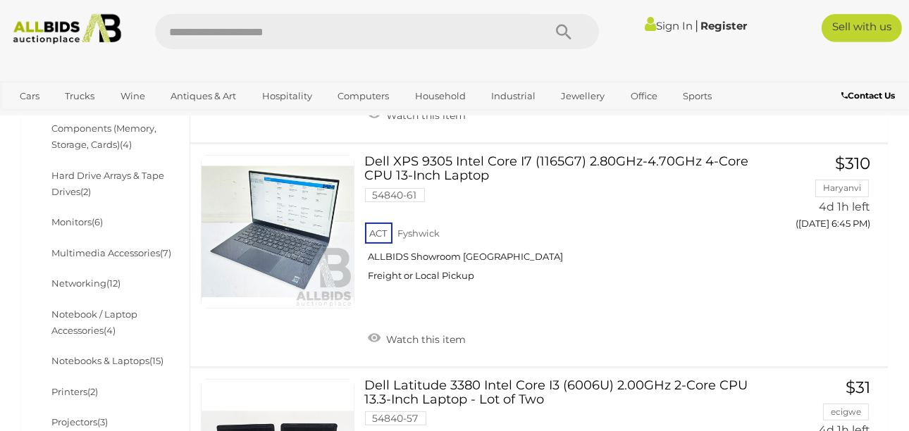
click at [300, 30] on input "text" at bounding box center [342, 31] width 374 height 35
type input "***"
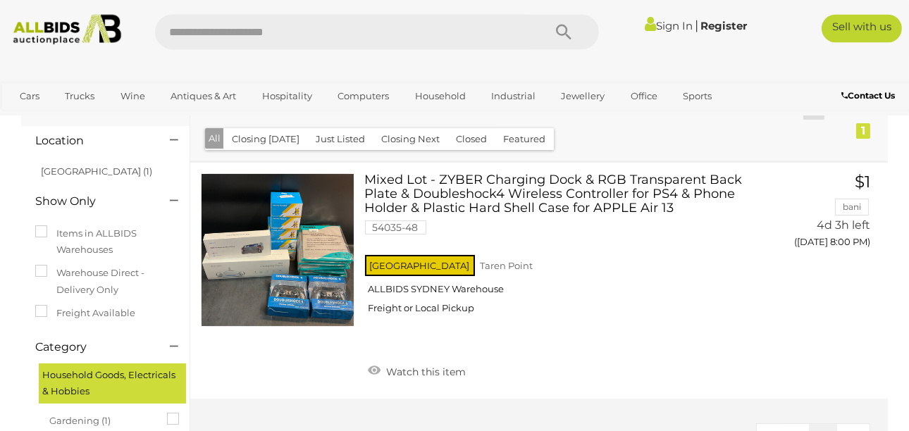
scroll to position [3, 0]
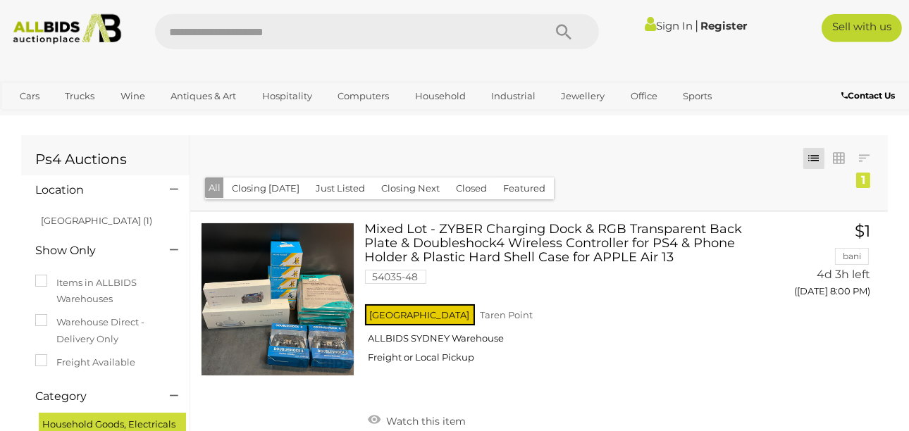
click at [247, 39] on input "text" at bounding box center [342, 31] width 374 height 35
type input "***"
